Goal: Check status: Check status

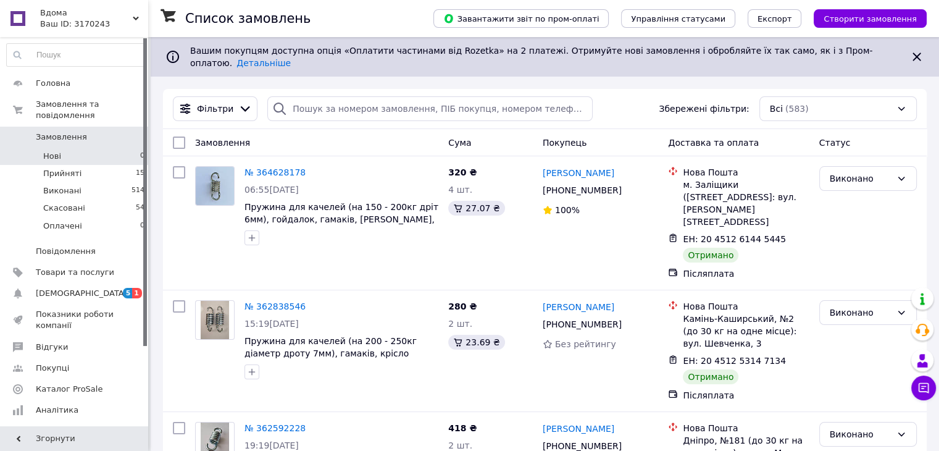
click at [59, 151] on span "Нові" at bounding box center [52, 156] width 18 height 11
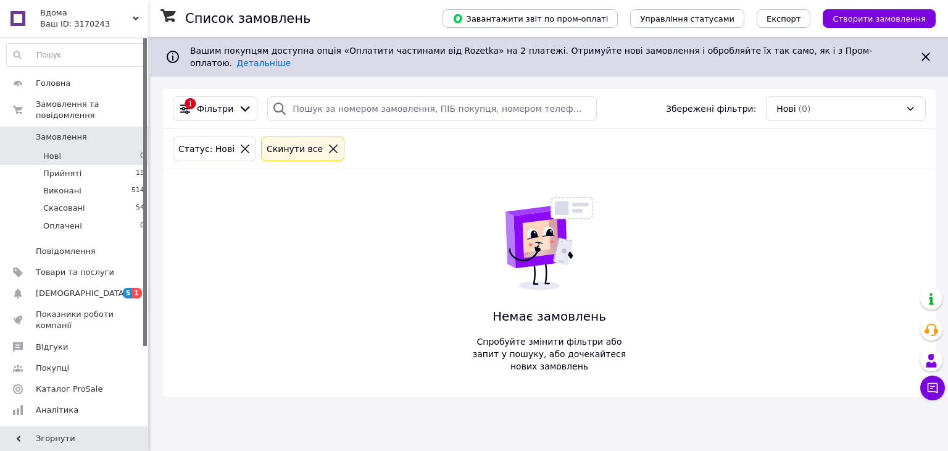
click at [67, 131] on span "Замовлення" at bounding box center [61, 136] width 51 height 11
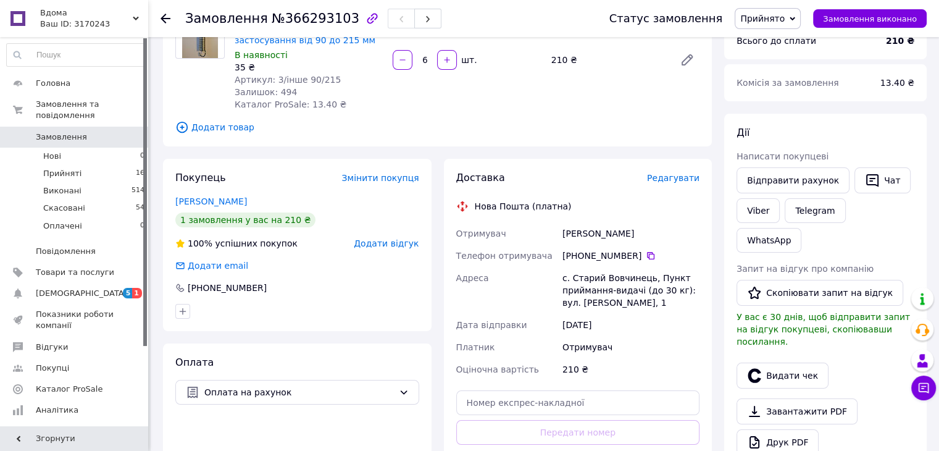
scroll to position [309, 0]
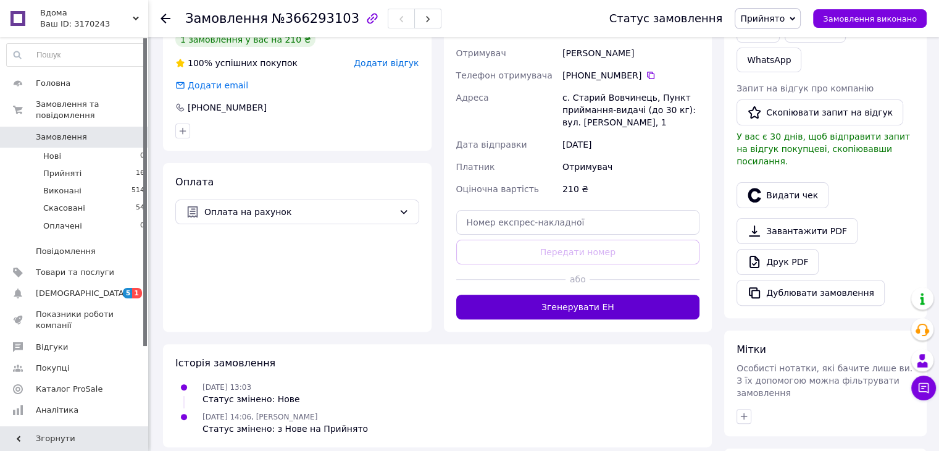
click at [605, 304] on button "Згенерувати ЕН" at bounding box center [578, 306] width 244 height 25
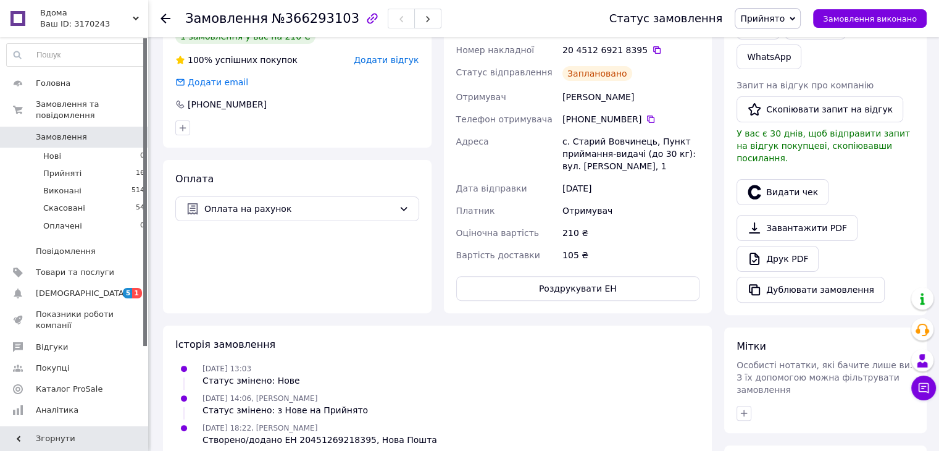
scroll to position [426, 0]
